Goal: Information Seeking & Learning: Learn about a topic

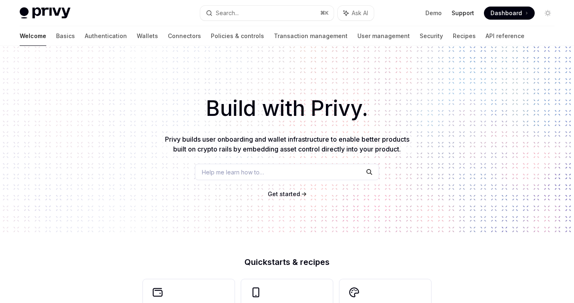
click at [466, 12] on link "Support" at bounding box center [462, 13] width 23 height 8
click at [548, 12] on icon "Toggle dark mode" at bounding box center [547, 12] width 3 height 3
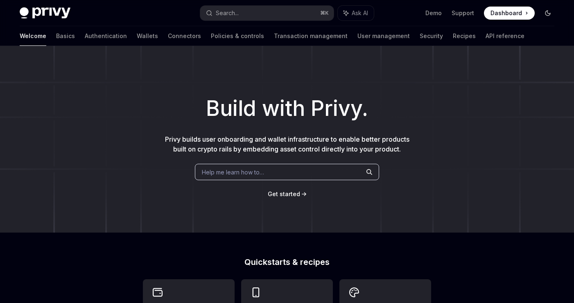
click at [548, 12] on icon "Toggle dark mode" at bounding box center [547, 13] width 7 height 7
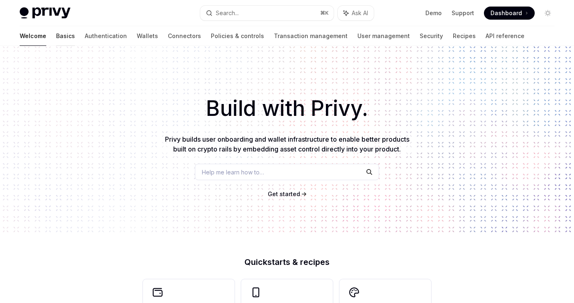
click at [56, 36] on link "Basics" at bounding box center [65, 36] width 19 height 20
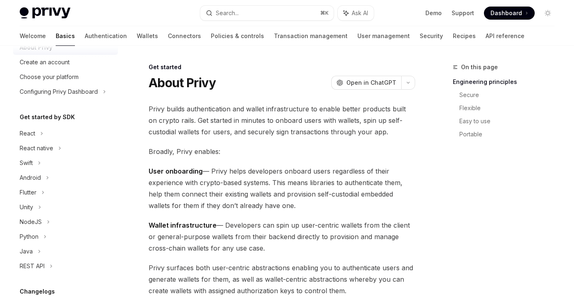
type textarea "*"
